Goal: Information Seeking & Learning: Learn about a topic

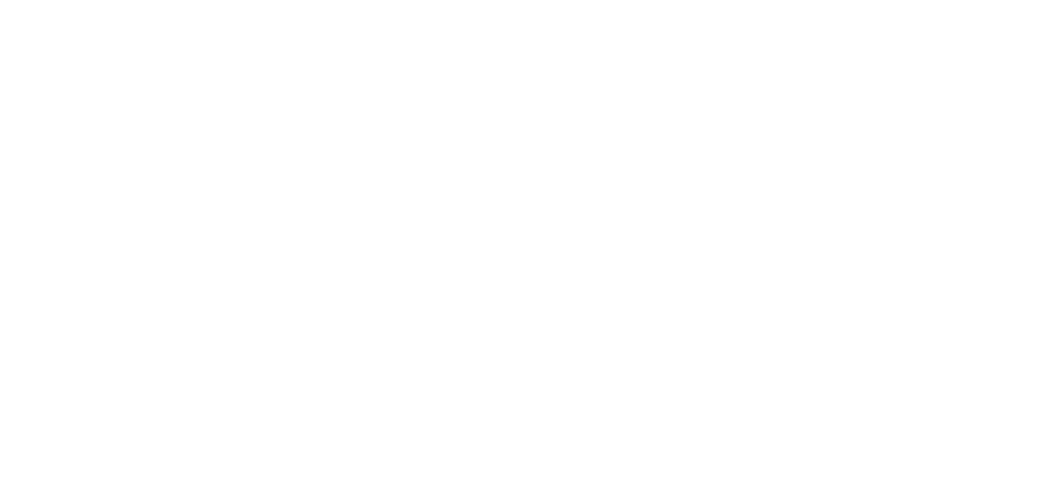
select select "en"
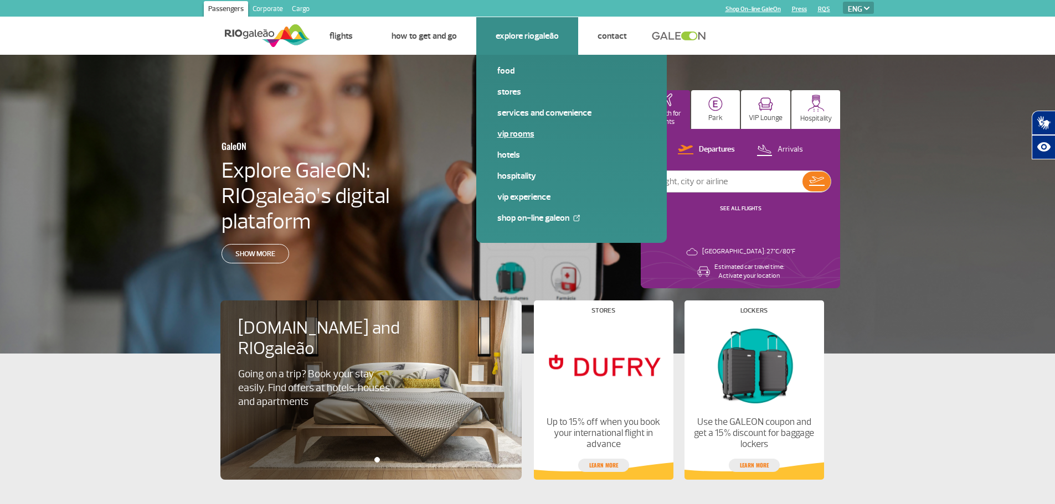
click at [514, 141] on span "VIP Rooms" at bounding box center [571, 138] width 148 height 21
click at [515, 133] on link "VIP Rooms" at bounding box center [571, 134] width 148 height 12
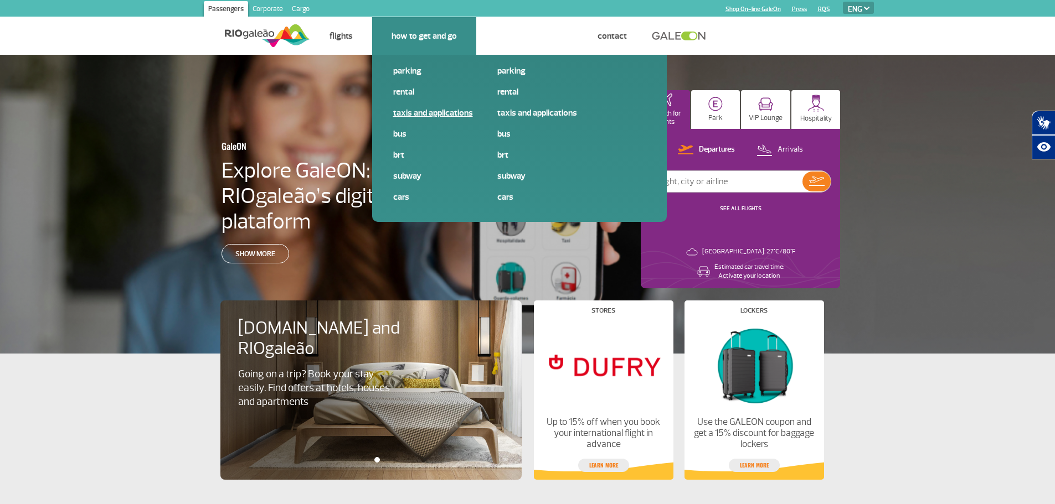
click at [415, 117] on link "Taxis and applications" at bounding box center [467, 113] width 148 height 12
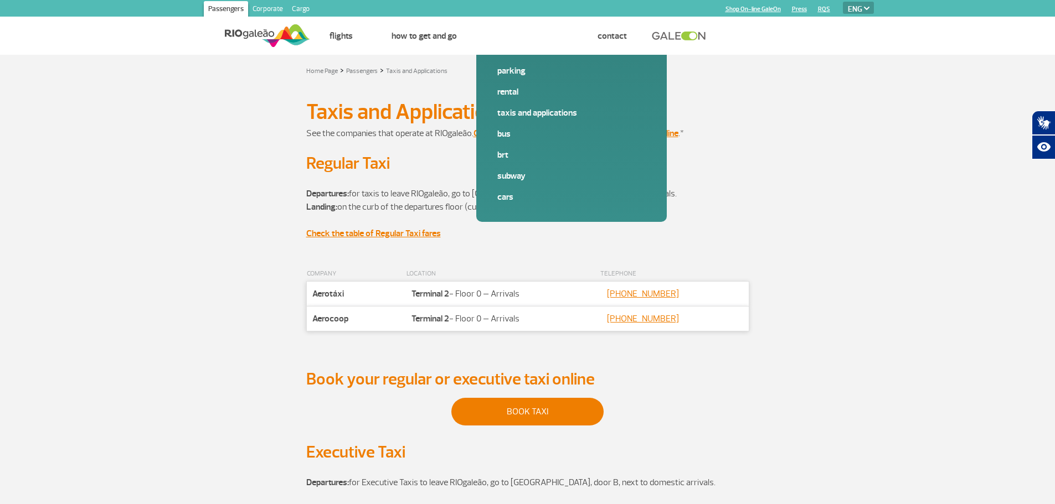
click at [292, 111] on div "Taxis and Applications Taxis and Applications" at bounding box center [527, 111] width 615 height 19
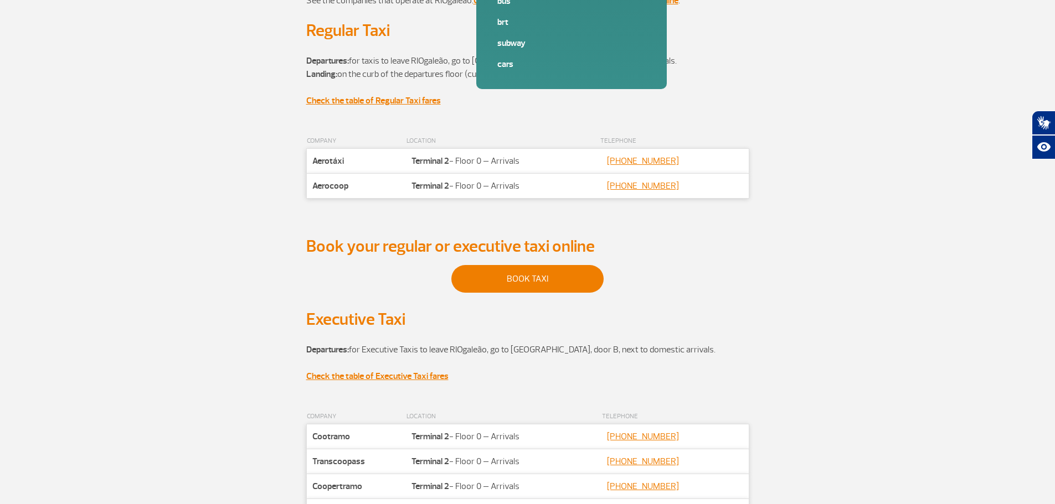
scroll to position [111, 0]
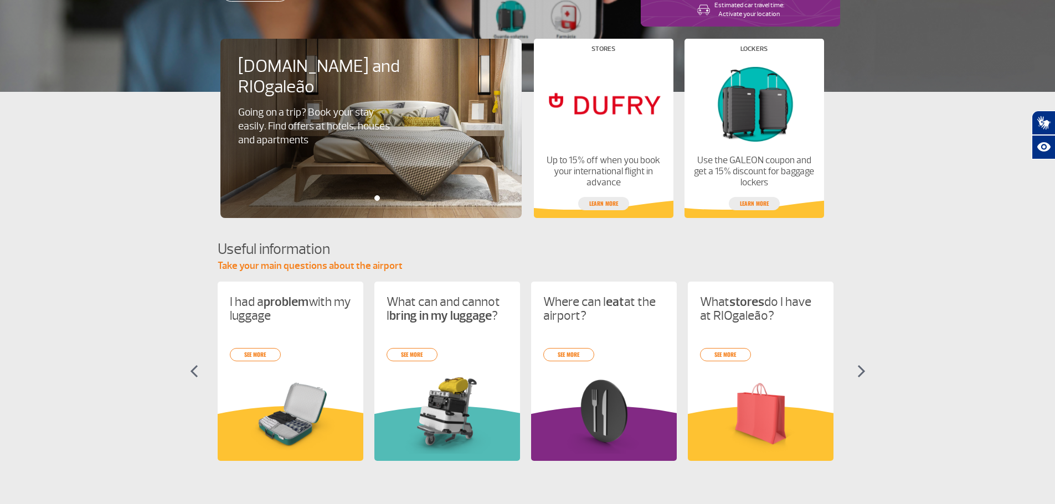
scroll to position [440, 0]
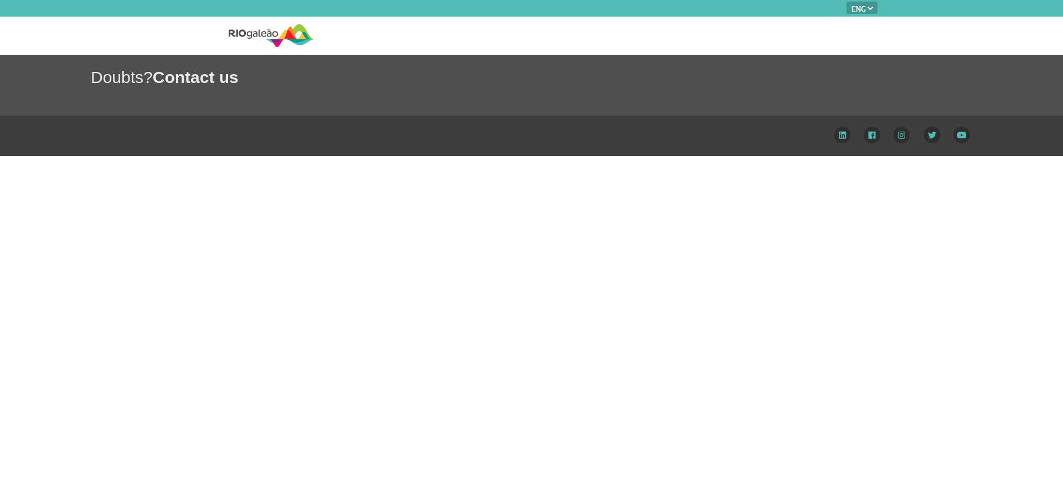
select select "en"
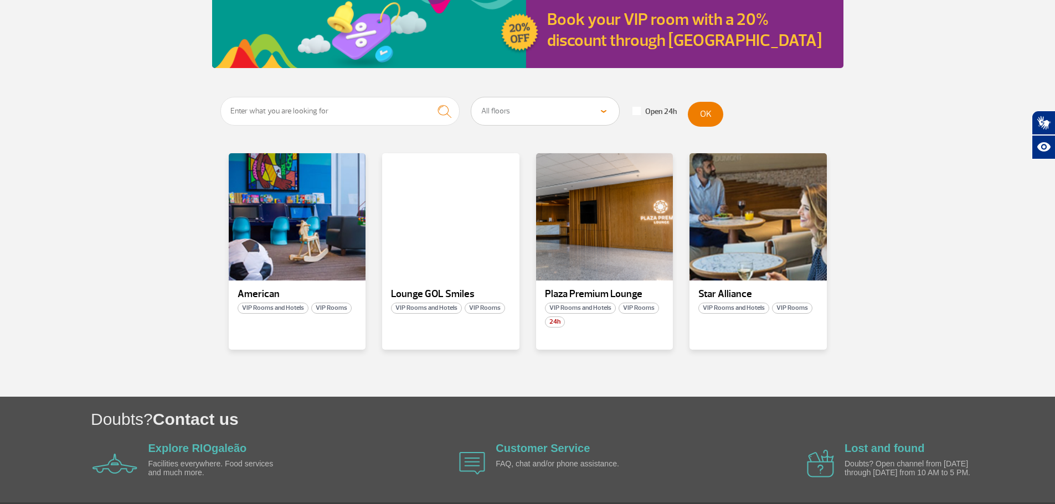
scroll to position [170, 0]
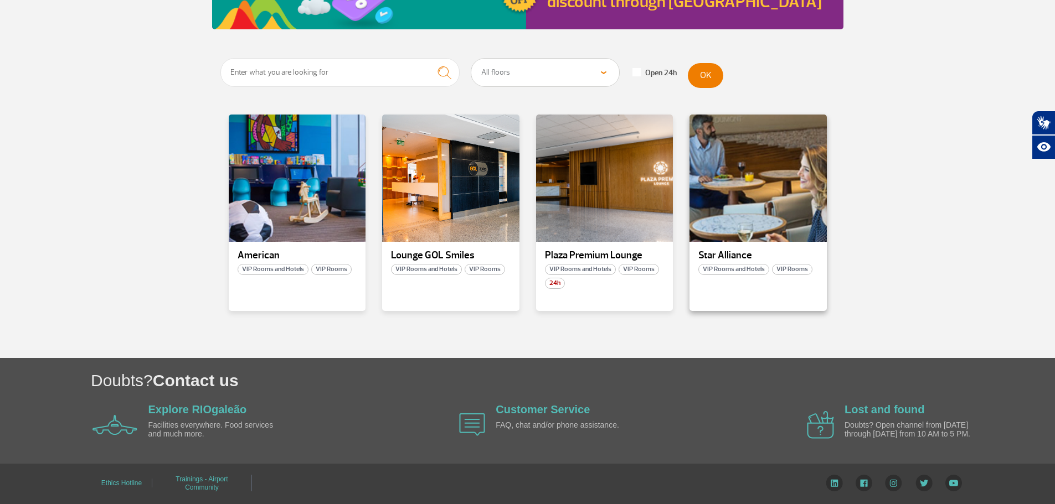
click at [719, 256] on p "Star Alliance" at bounding box center [758, 255] width 120 height 11
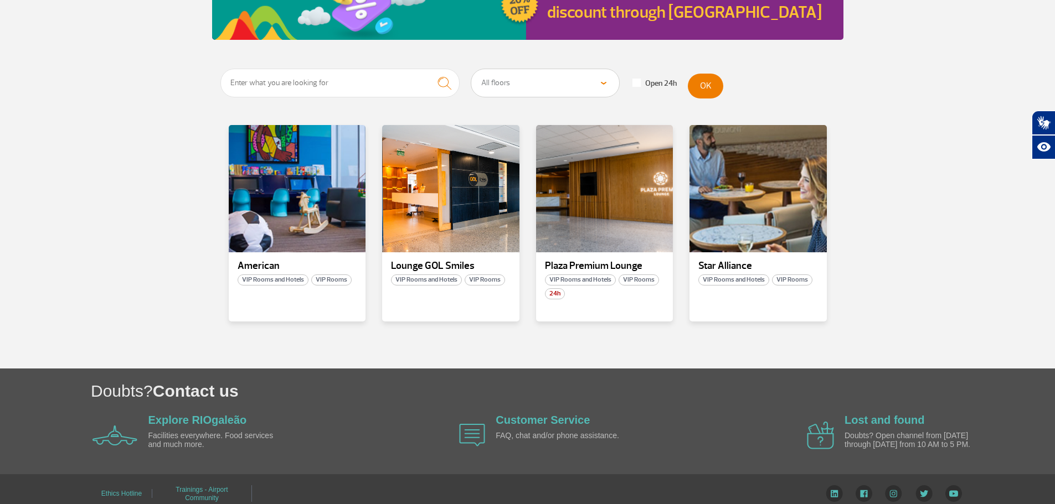
scroll to position [170, 0]
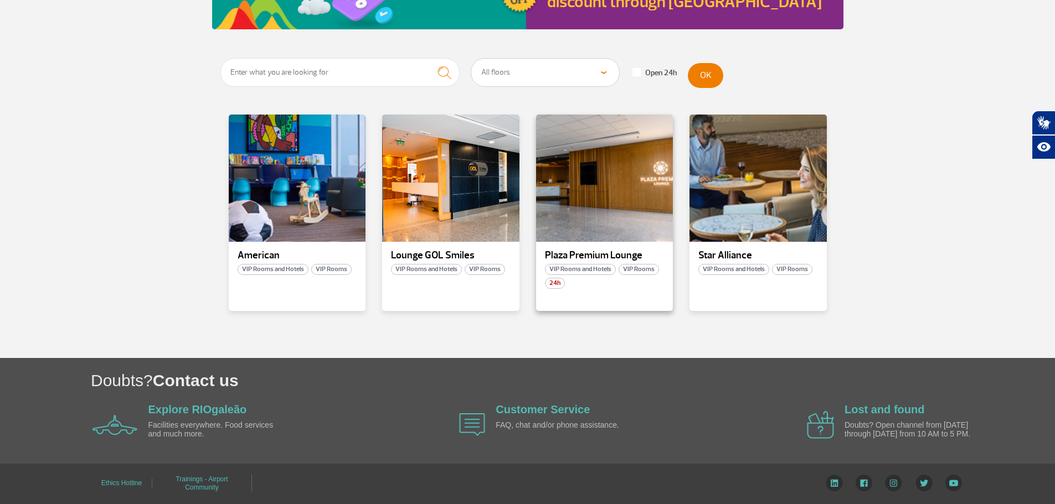
click at [622, 251] on p "Plaza Premium Lounge" at bounding box center [605, 255] width 120 height 11
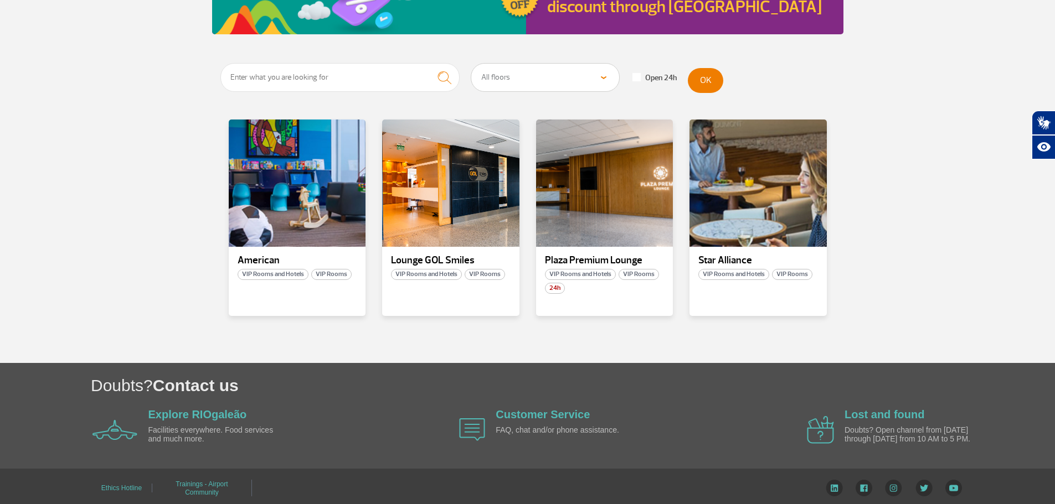
scroll to position [170, 0]
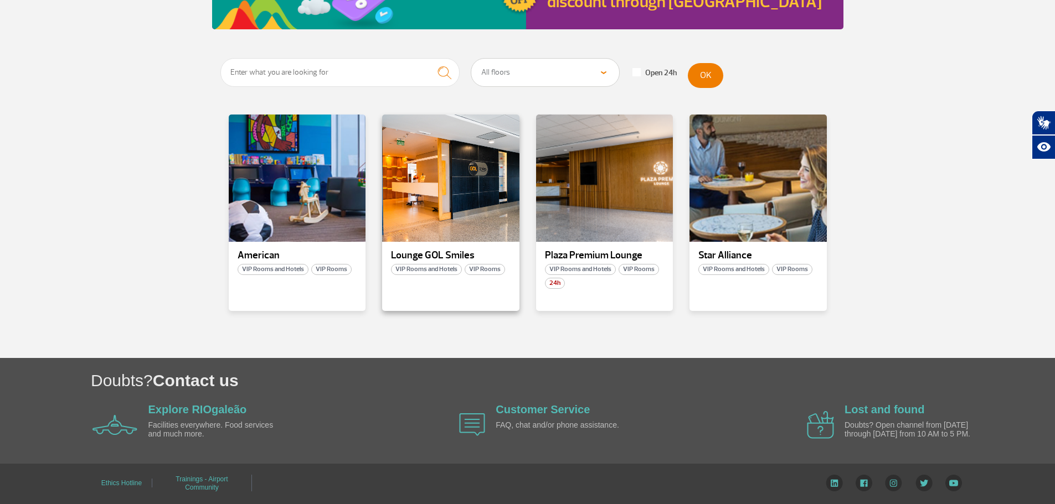
click at [423, 251] on p "Lounge GOL Smiles" at bounding box center [451, 255] width 120 height 11
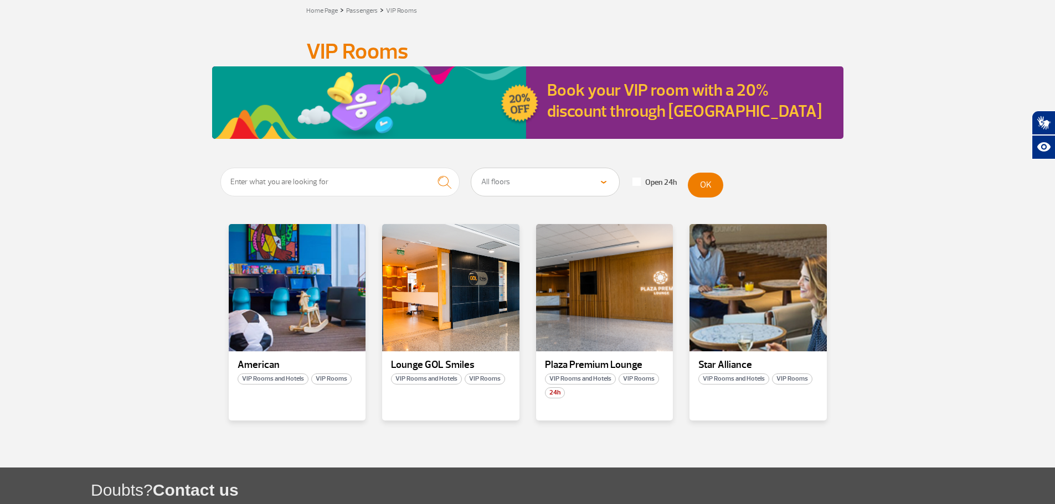
scroll to position [59, 0]
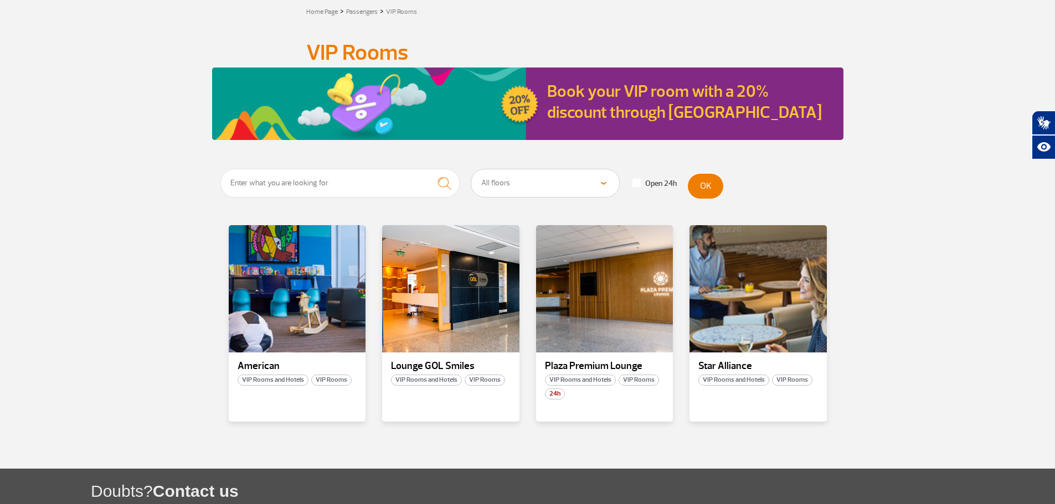
click at [741, 102] on h2 "Book your VIP room with a 20% discount through GaleON" at bounding box center [688, 102] width 283 height 42
click at [512, 107] on img at bounding box center [376, 104] width 328 height 73
click at [359, 122] on img at bounding box center [376, 104] width 328 height 73
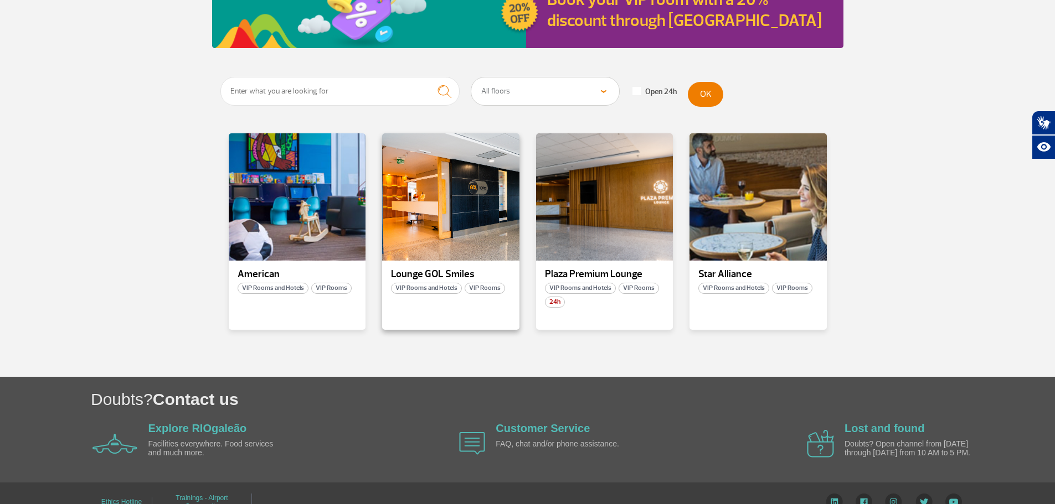
scroll to position [170, 0]
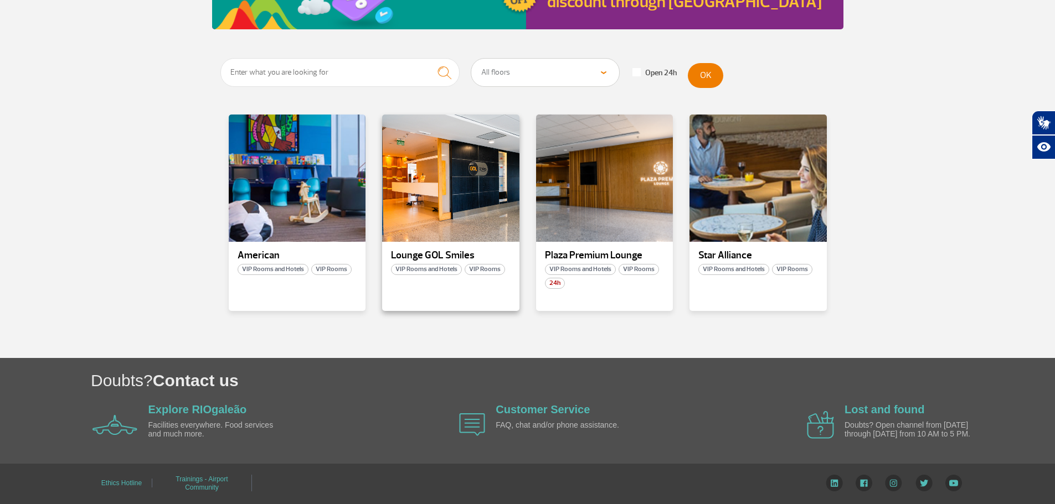
click at [446, 248] on div "Lounge GOL Smiles VIP Rooms and Hotels VIP Rooms" at bounding box center [450, 213] width 137 height 197
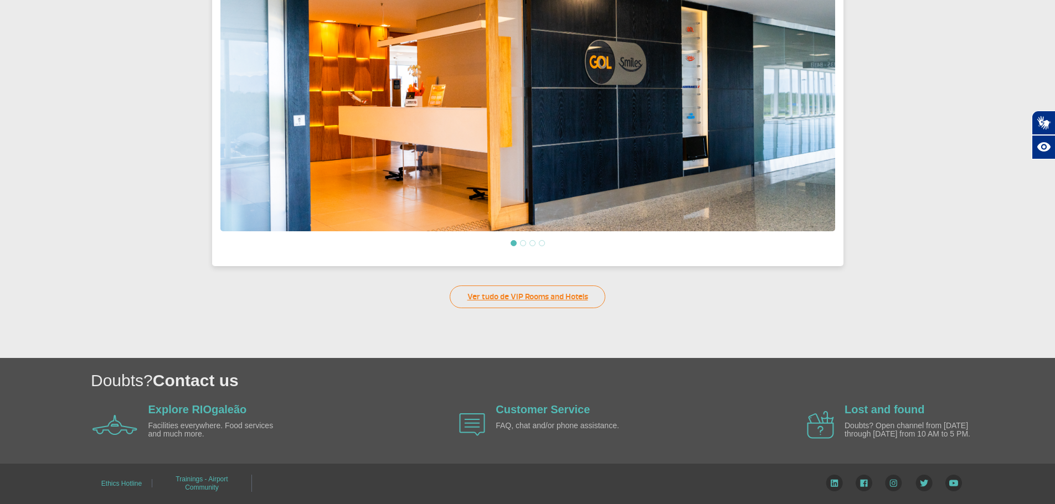
click at [528, 302] on link "Ver tudo de VIP Rooms and Hotels" at bounding box center [528, 297] width 156 height 23
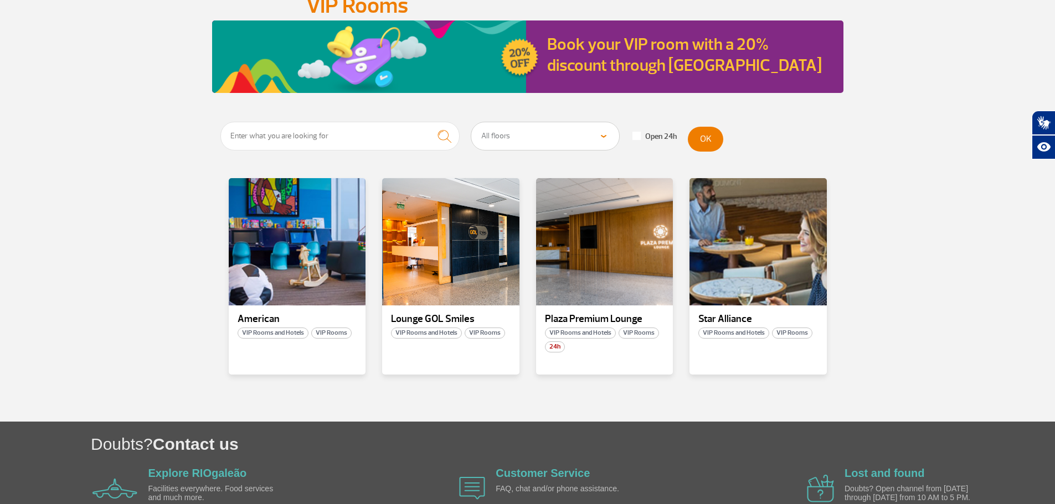
scroll to position [170, 0]
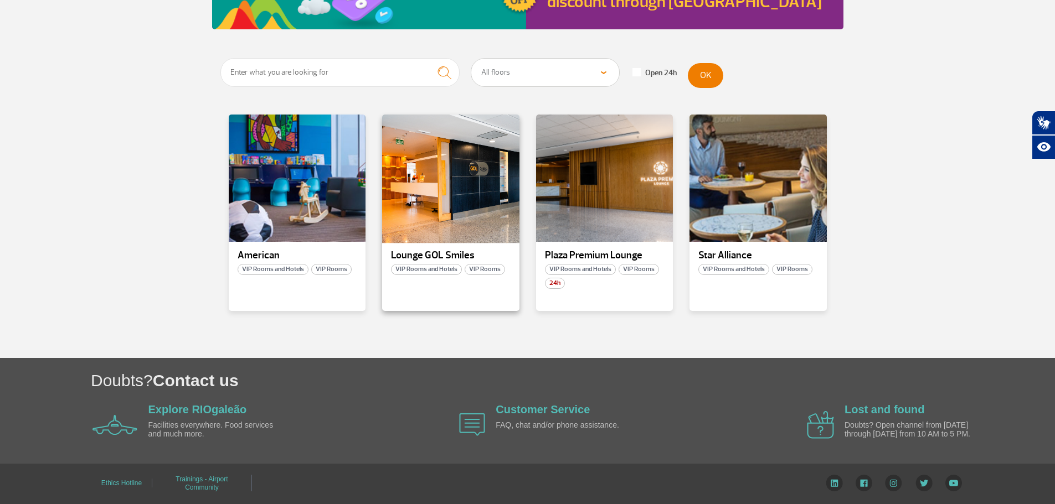
click at [434, 217] on div at bounding box center [451, 179] width 140 height 130
